Goal: Task Accomplishment & Management: Use online tool/utility

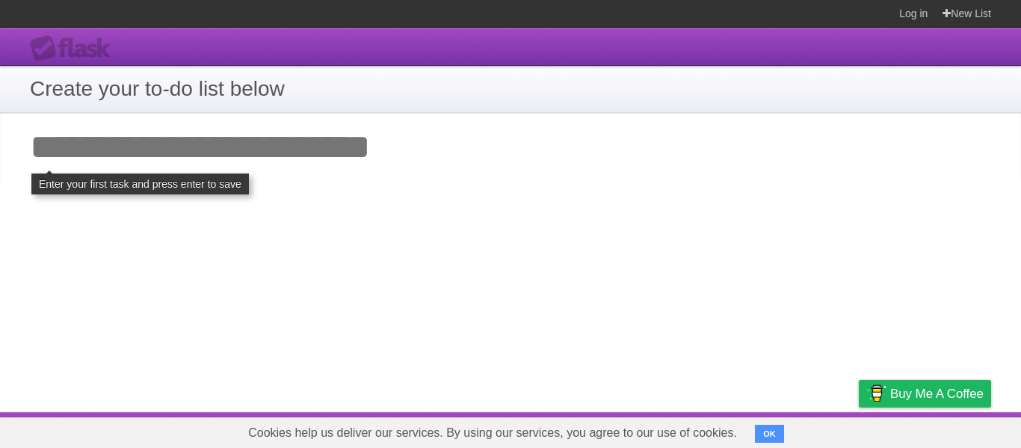
click at [132, 162] on input "Add your first task" at bounding box center [510, 147] width 1021 height 69
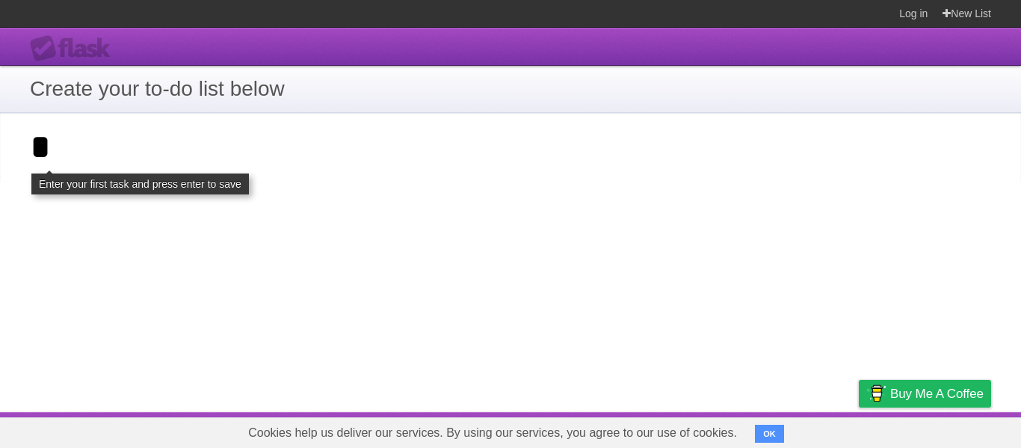
click input "**********" at bounding box center [0, 0] width 0 height 0
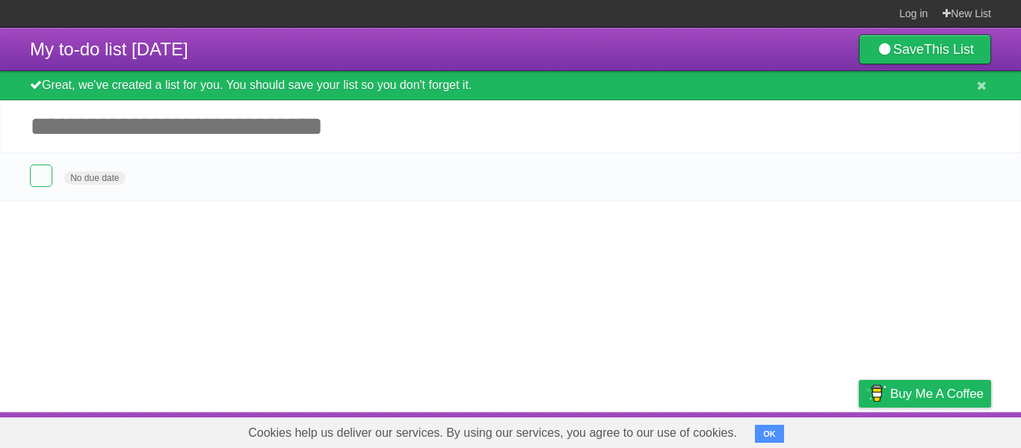
click at [108, 123] on input "Add another task" at bounding box center [510, 126] width 1021 height 52
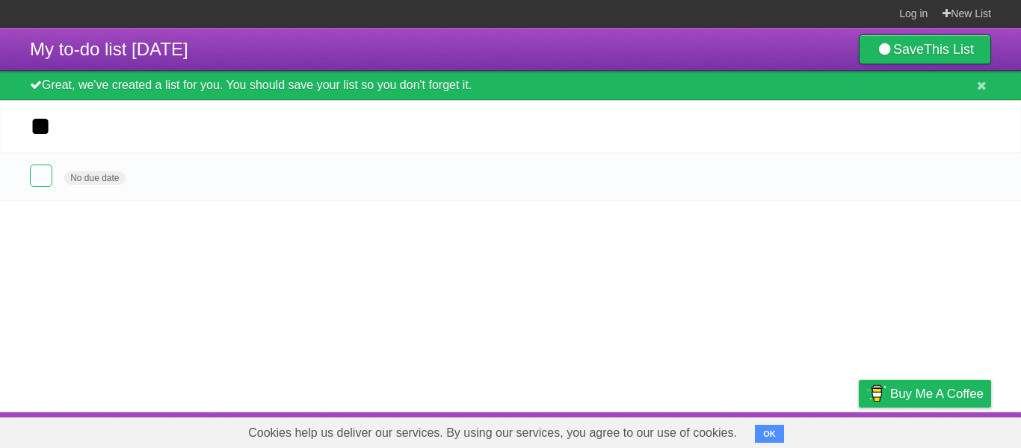
type input "*"
type input "*****"
click at [132, 185] on form "No due date White Red Blue Green Purple Orange" at bounding box center [511, 176] width 962 height 25
click at [134, 182] on form "No due date White Red Blue Green Purple Orange" at bounding box center [511, 176] width 962 height 25
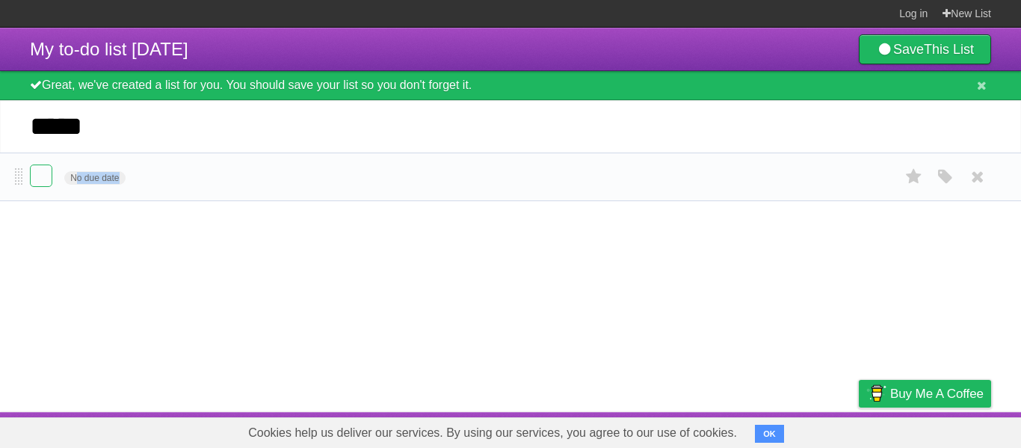
click at [134, 182] on form "No due date White Red Blue Green Purple Orange" at bounding box center [511, 176] width 962 height 25
click at [34, 170] on label at bounding box center [41, 175] width 22 height 22
click at [43, 174] on label at bounding box center [41, 175] width 22 height 22
click at [157, 174] on form "No due date White Red Blue Green Purple Orange" at bounding box center [511, 176] width 962 height 25
click at [22, 176] on span at bounding box center [19, 177] width 8 height 18
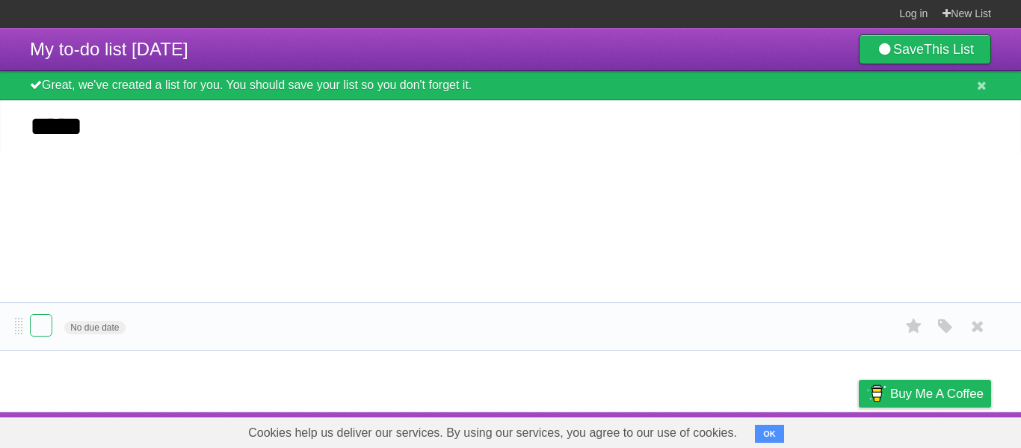
drag, startPoint x: 22, startPoint y: 176, endPoint x: 203, endPoint y: 324, distance: 234.4
drag, startPoint x: 135, startPoint y: 130, endPoint x: 34, endPoint y: 124, distance: 100.4
click at [34, 124] on input "*****" at bounding box center [510, 126] width 1021 height 52
click at [372, 132] on input "*****" at bounding box center [510, 126] width 1021 height 52
click at [976, 82] on button at bounding box center [982, 86] width 19 height 15
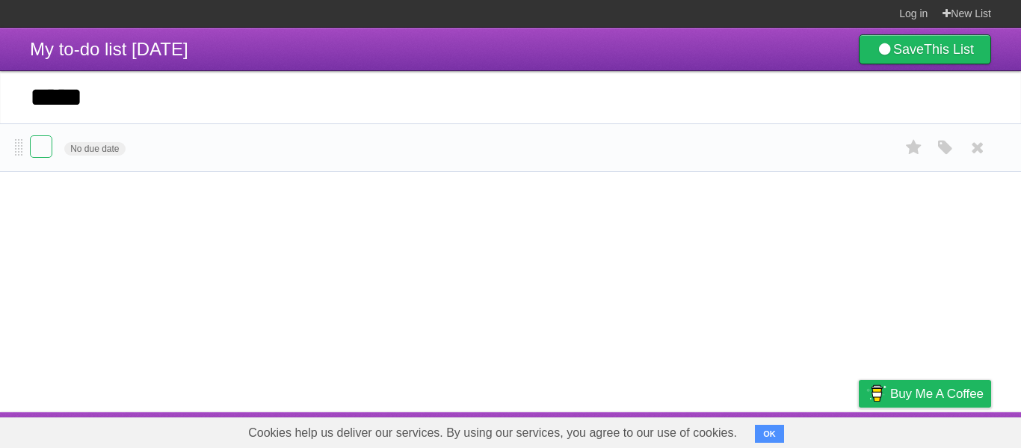
click at [179, 160] on form "No due date White Red Blue Green Purple Orange" at bounding box center [511, 147] width 962 height 25
click at [87, 156] on span "No due date" at bounding box center [94, 148] width 61 height 13
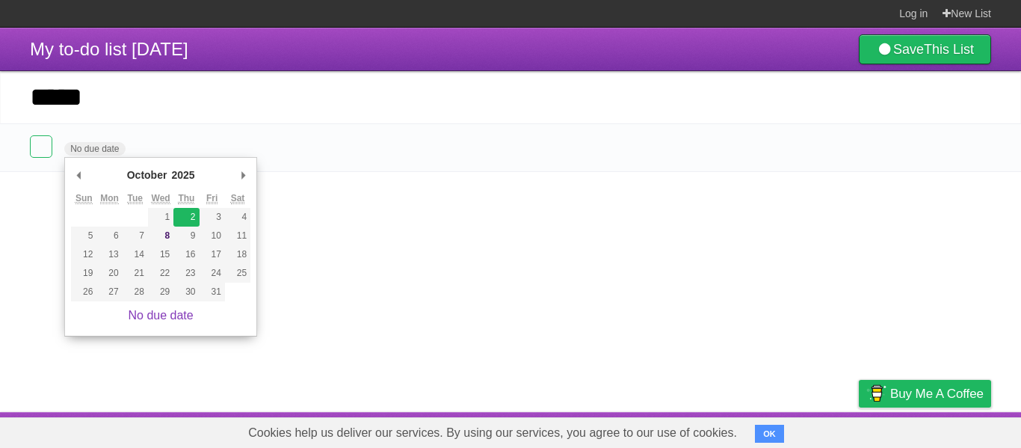
type span "[DATE]"
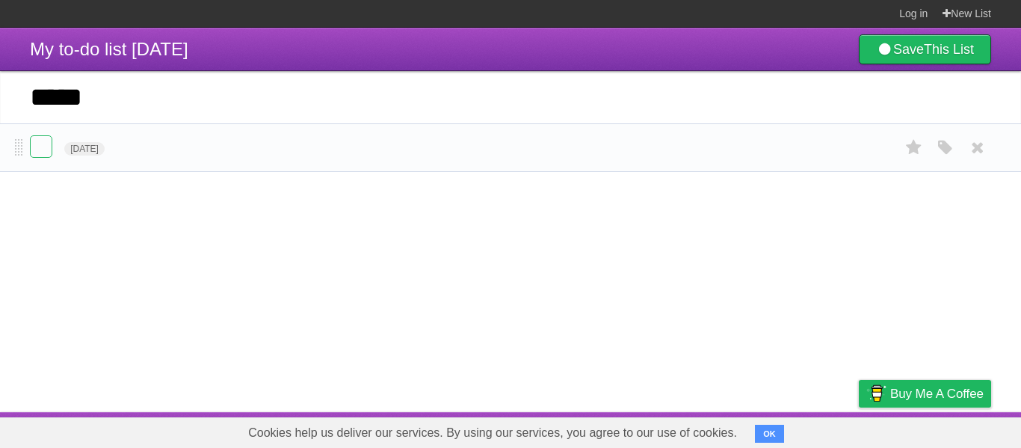
click at [146, 146] on form "[DATE] White Red Blue Green Purple Orange" at bounding box center [511, 147] width 962 height 25
drag, startPoint x: 198, startPoint y: 149, endPoint x: 166, endPoint y: 157, distance: 33.2
click at [166, 157] on form "[DATE] White Red Blue Green Purple Orange" at bounding box center [511, 147] width 962 height 25
